Goal: Information Seeking & Learning: Learn about a topic

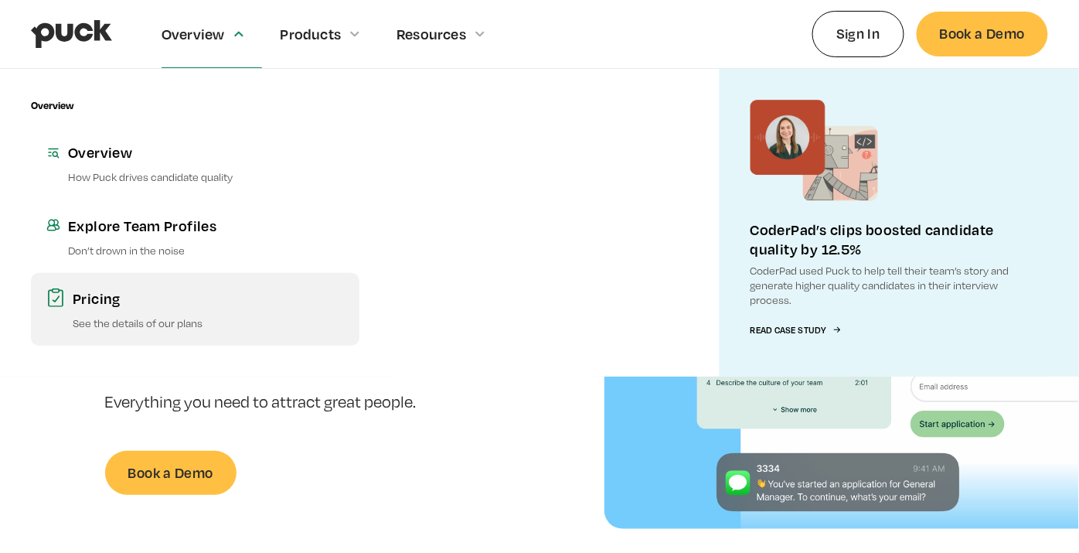
click at [186, 301] on div "Pricing" at bounding box center [208, 297] width 271 height 19
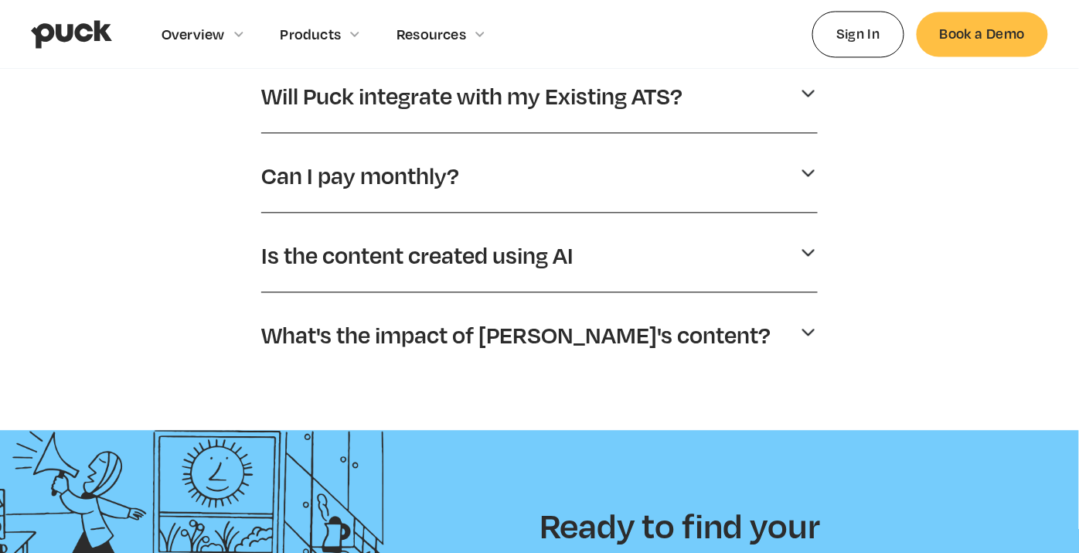
scroll to position [859, 0]
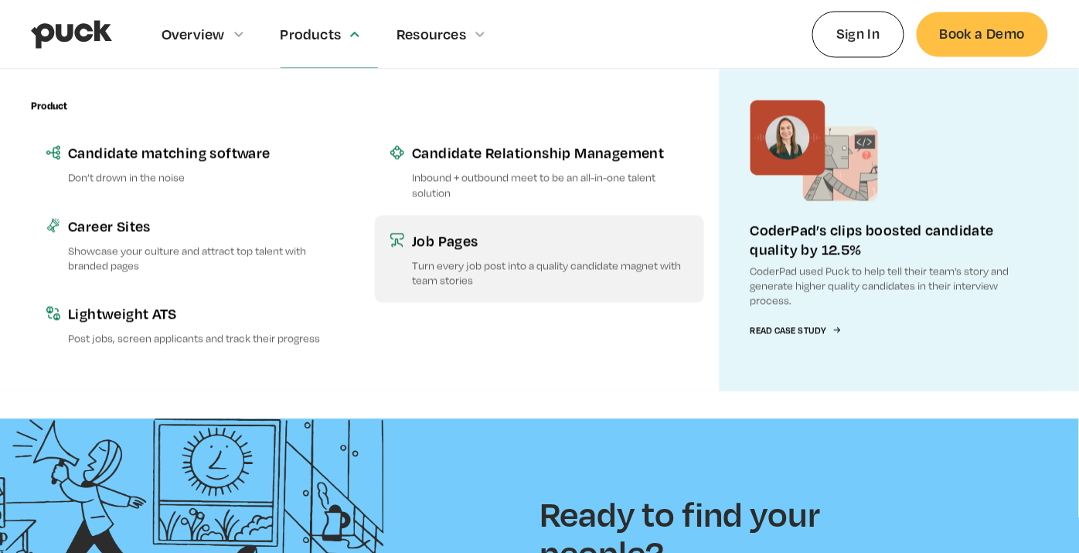
click at [476, 281] on p "Turn every job post into a quality candidate magnet with team stories" at bounding box center [550, 271] width 276 height 29
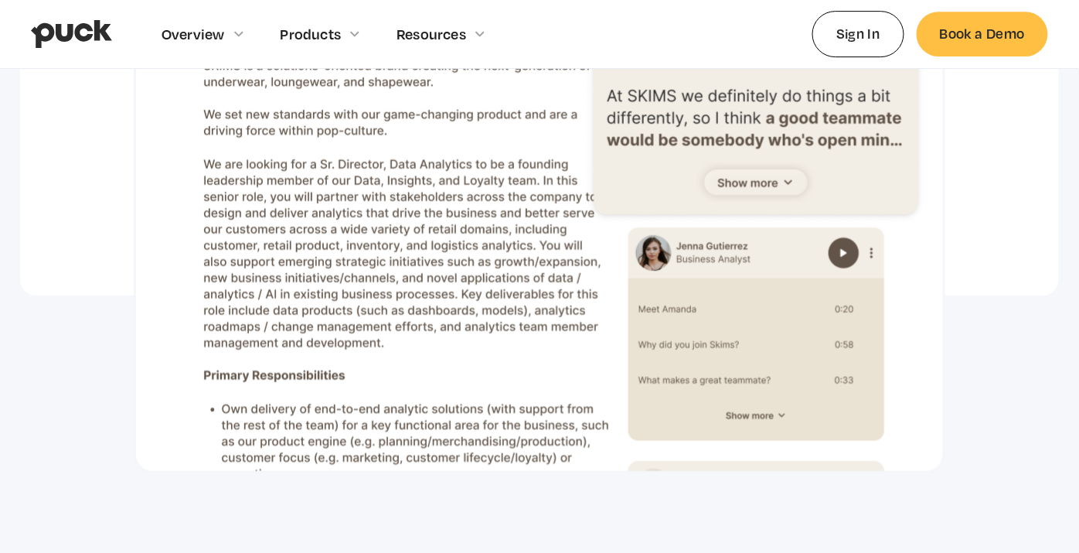
scroll to position [1460, 0]
